Goal: Find contact information: Find contact information

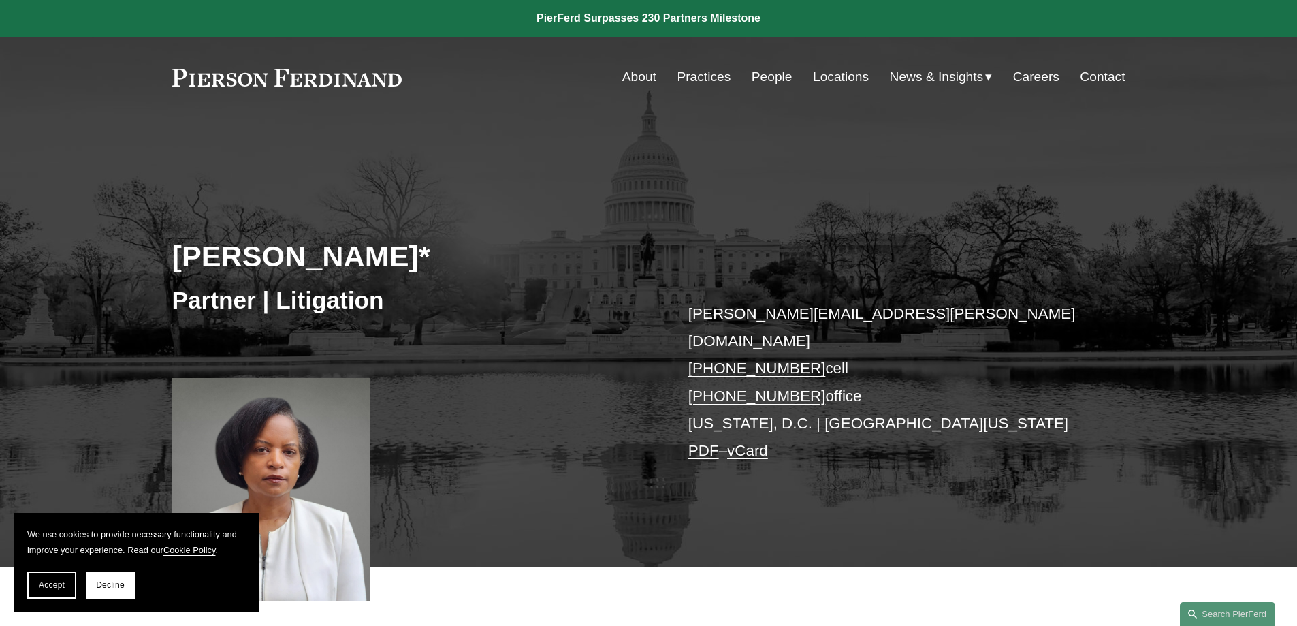
click at [764, 75] on link "People" at bounding box center [772, 77] width 41 height 26
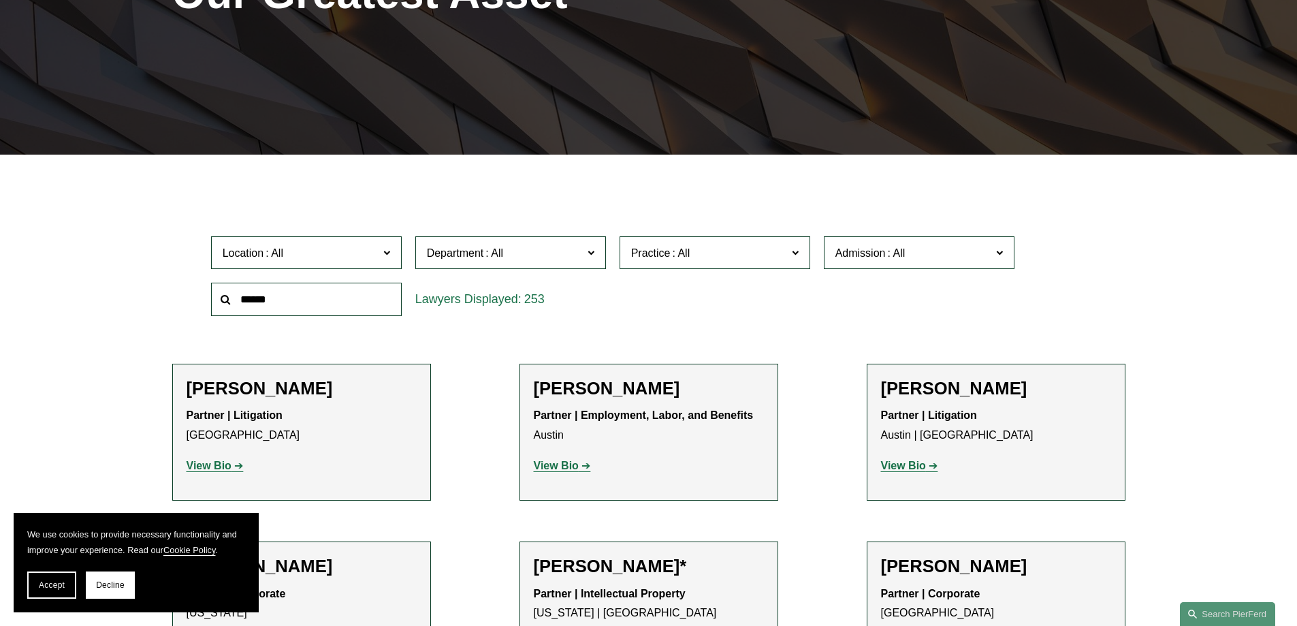
scroll to position [341, 0]
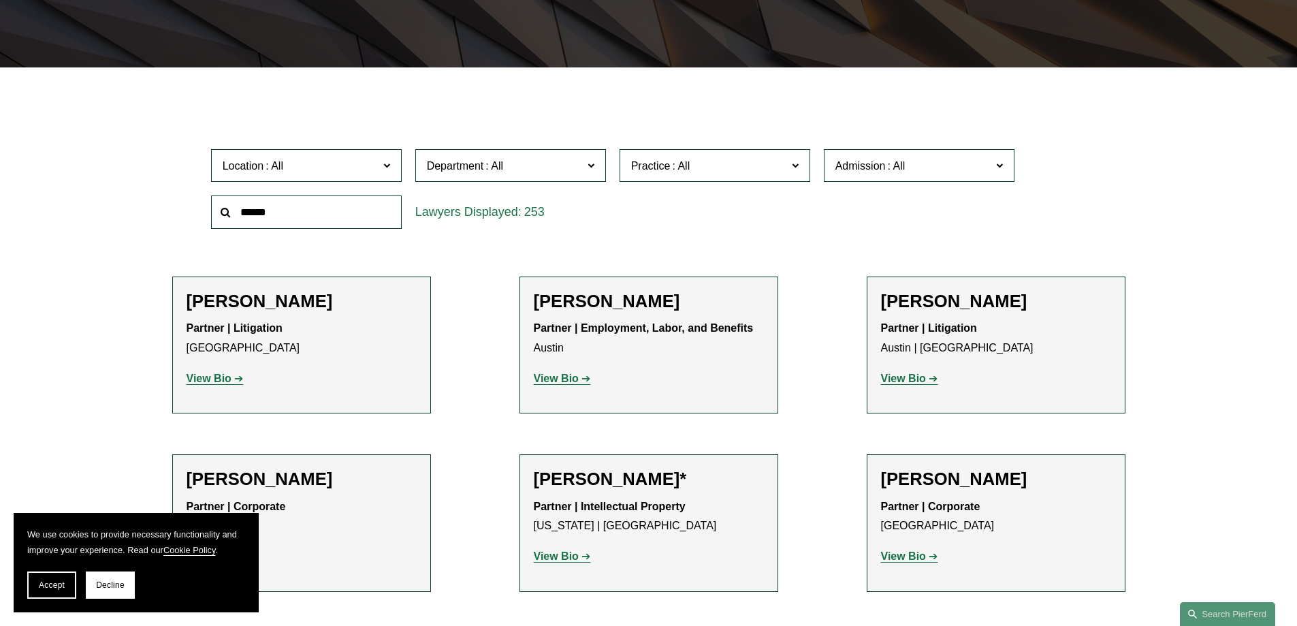
click at [563, 379] on strong "View Bio" at bounding box center [556, 379] width 45 height 12
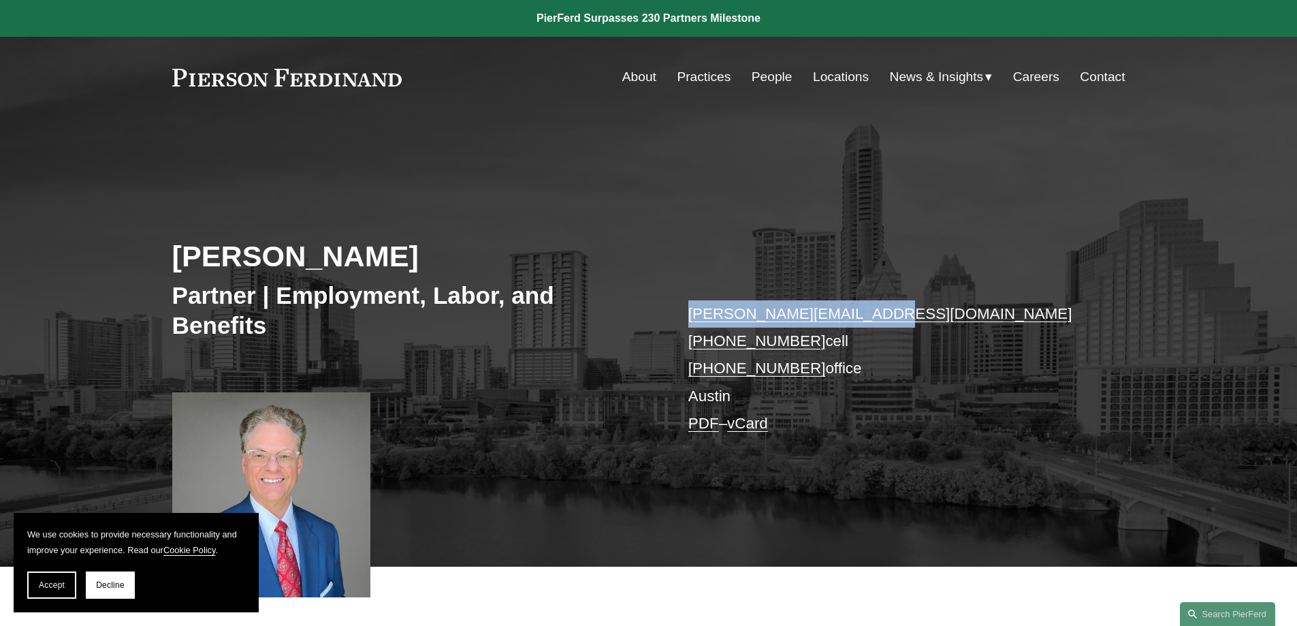
drag, startPoint x: 686, startPoint y: 318, endPoint x: 862, endPoint y: 323, distance: 175.1
click at [862, 323] on div "Scott A. Agthe Partner | Employment, Labor, and Benefits scott.agthe@pierferd.c…" at bounding box center [648, 362] width 1297 height 410
copy link "scott.agthe@pierferd.com"
